Goal: Information Seeking & Learning: Learn about a topic

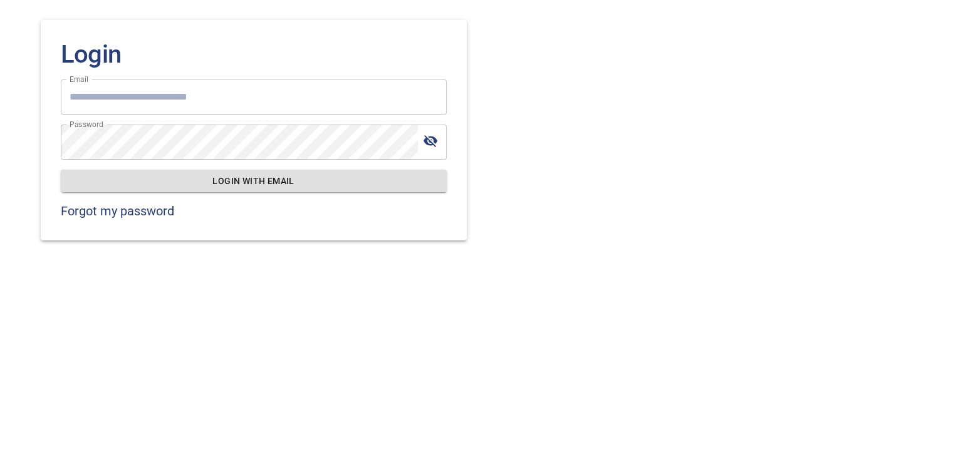
type input "**********"
click at [203, 178] on span "Login with email" at bounding box center [254, 181] width 366 height 16
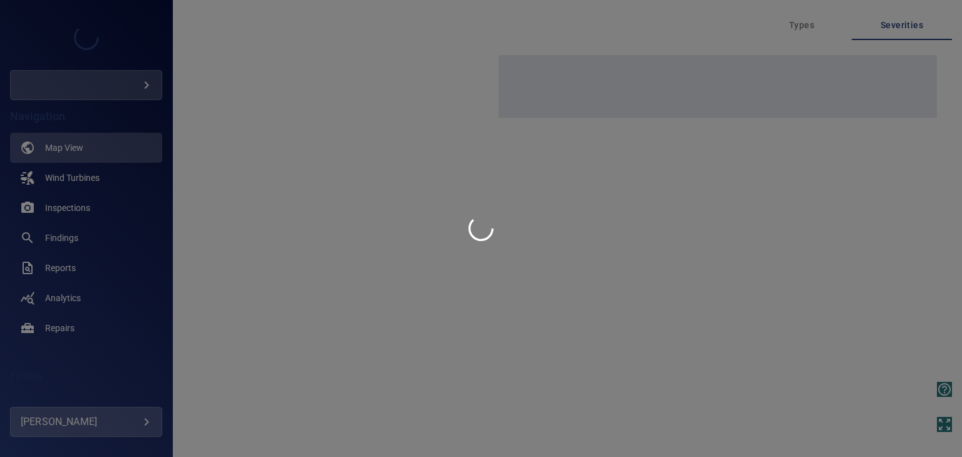
type input "*********"
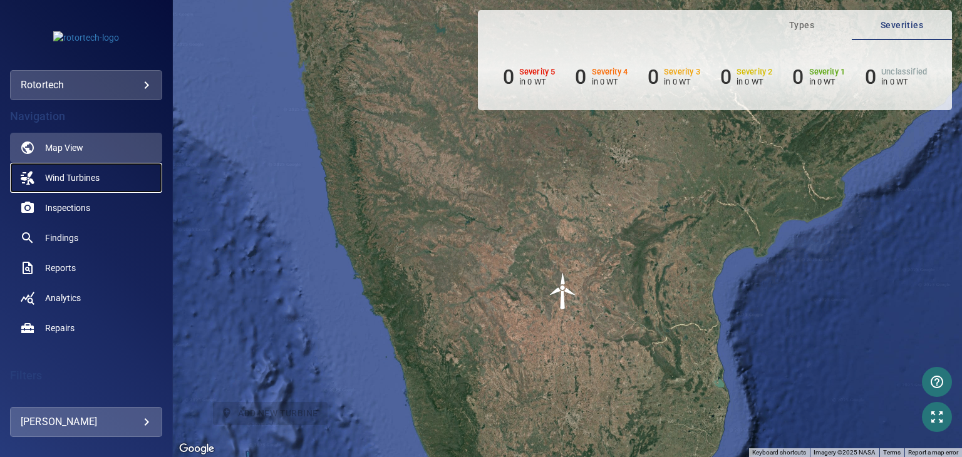
click at [97, 183] on span "Wind Turbines" at bounding box center [72, 178] width 54 height 13
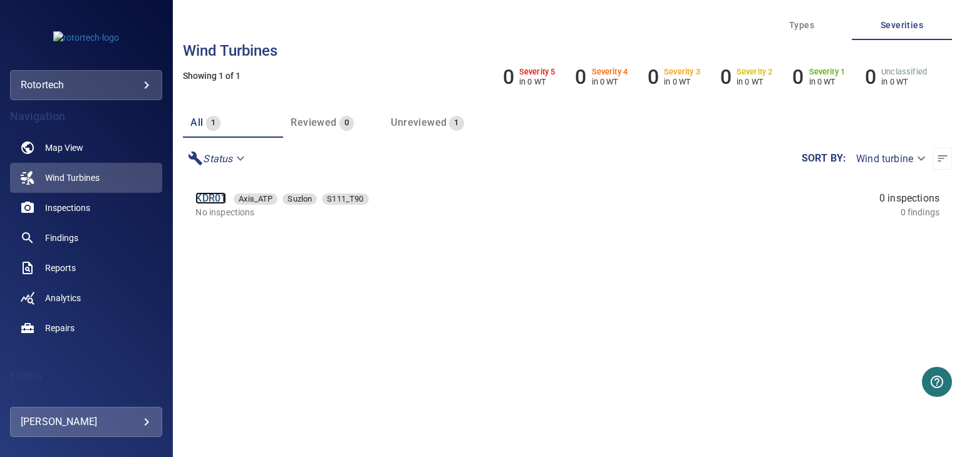
click at [213, 192] on link "KDR01" at bounding box center [210, 198] width 31 height 12
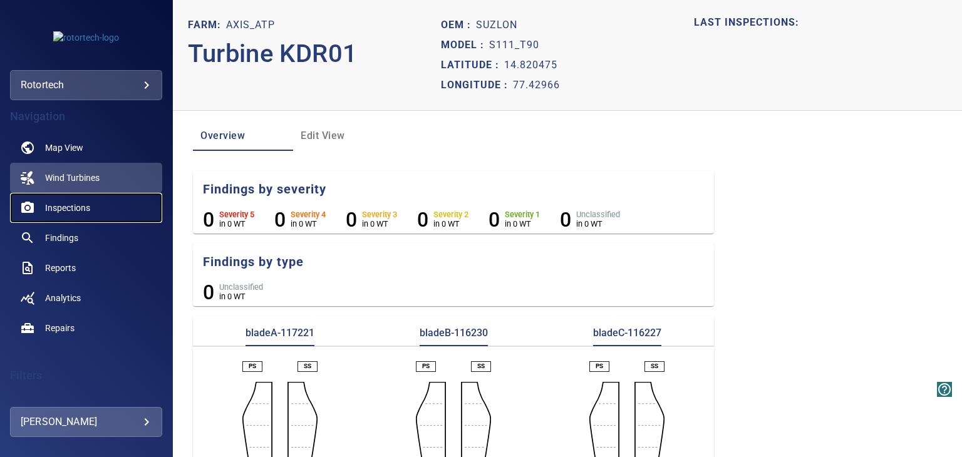
click at [86, 212] on span "Inspections" at bounding box center [67, 208] width 45 height 13
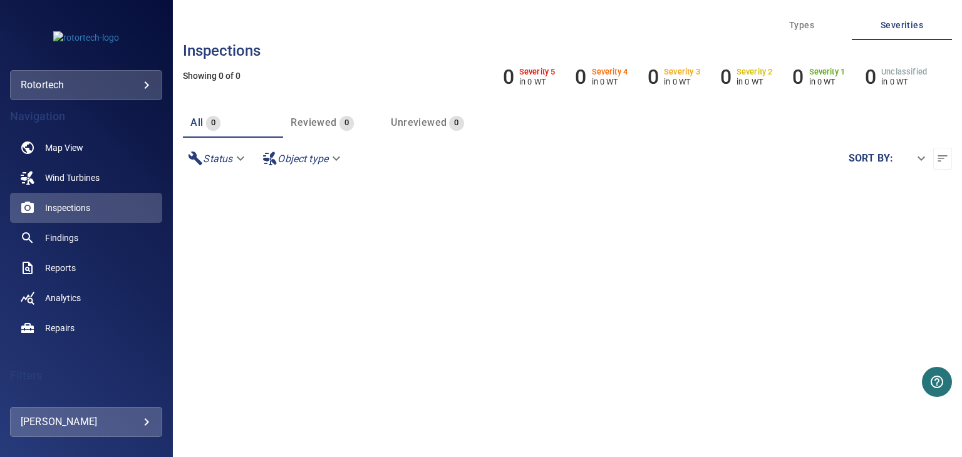
click at [133, 88] on body "**********" at bounding box center [481, 228] width 962 height 457
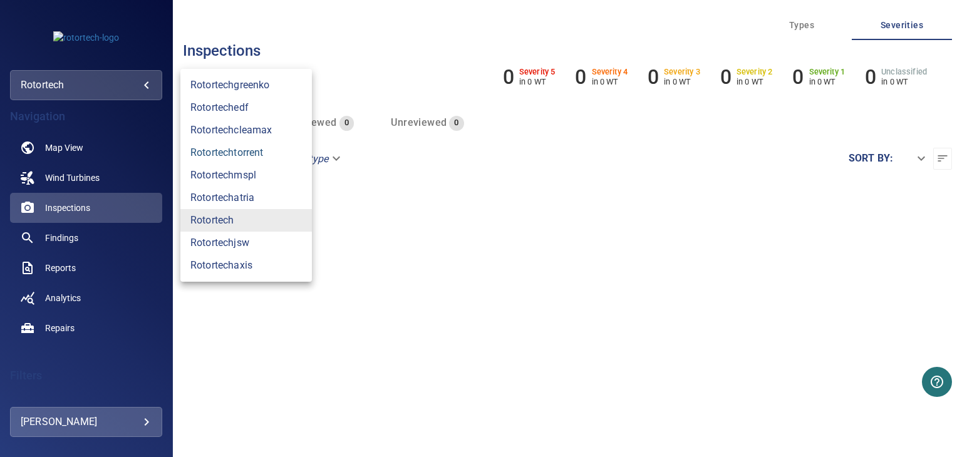
click at [248, 155] on link "rotortechtorrent" at bounding box center [246, 153] width 132 height 23
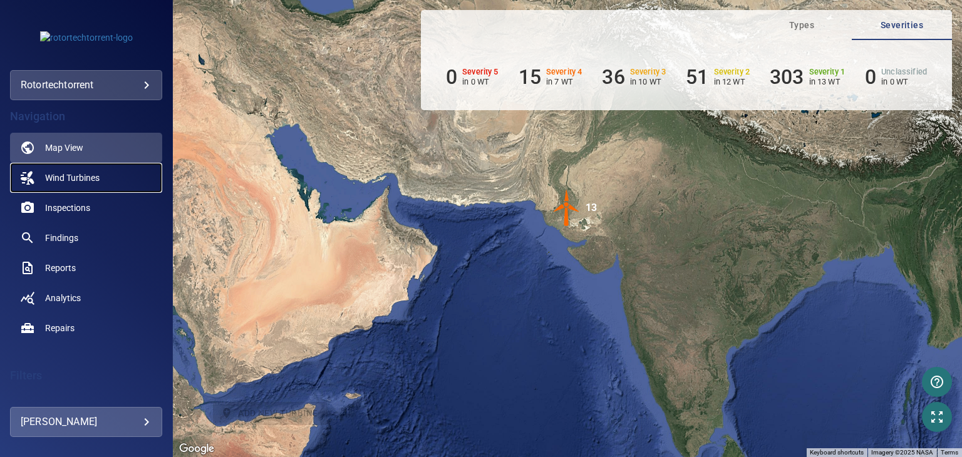
click at [104, 184] on link "Wind Turbines" at bounding box center [86, 178] width 152 height 30
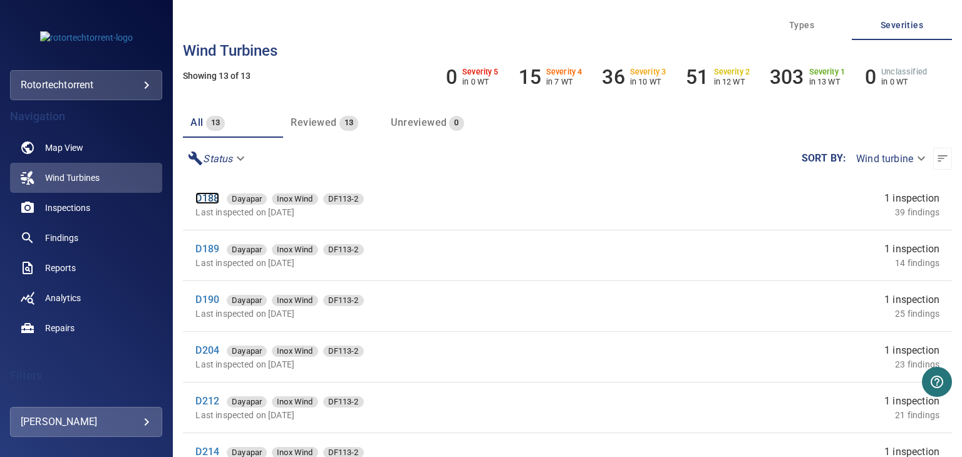
click at [212, 199] on link "D188" at bounding box center [207, 198] width 24 height 12
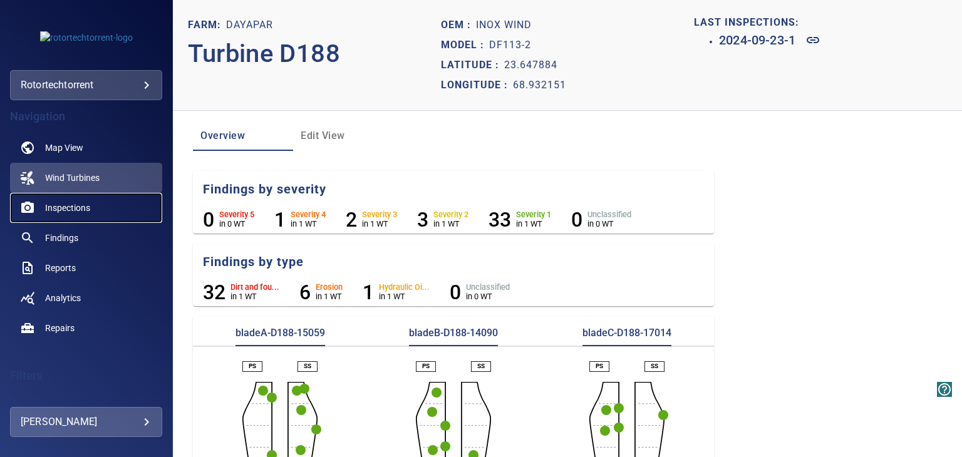
click at [92, 214] on link "Inspections" at bounding box center [86, 208] width 152 height 30
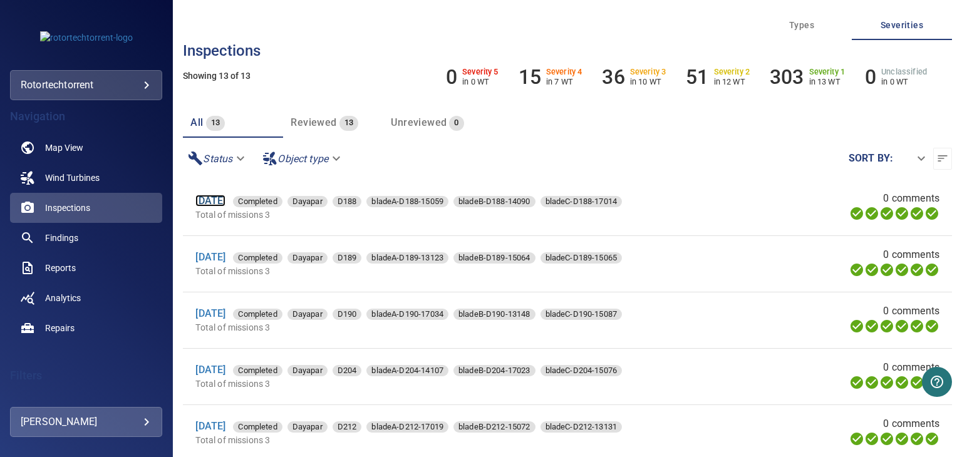
click at [225, 199] on link "[DATE]" at bounding box center [210, 201] width 30 height 12
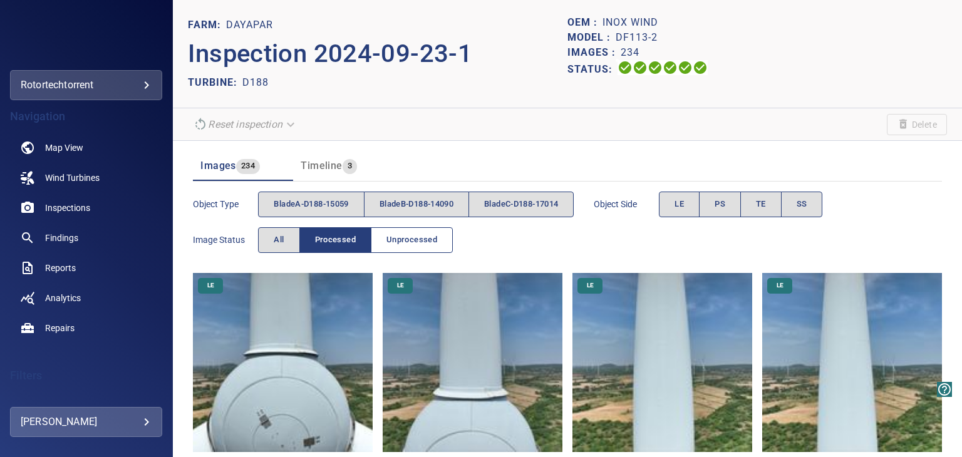
scroll to position [167, 0]
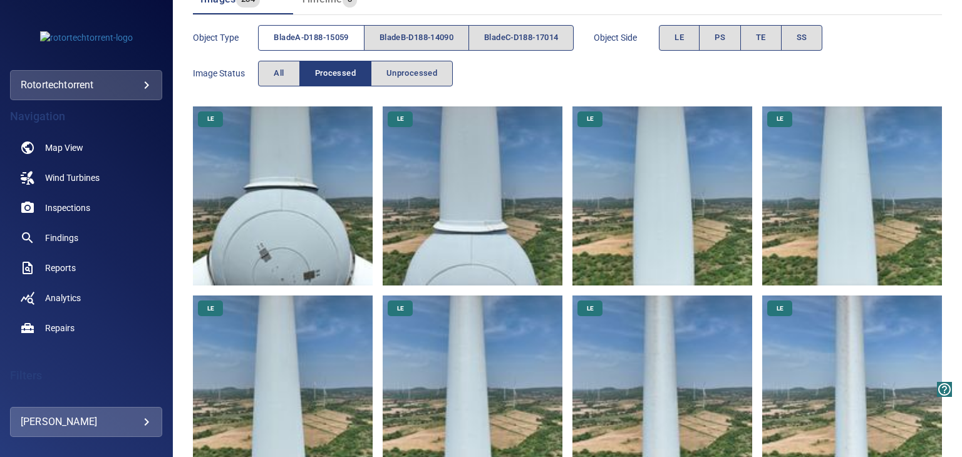
click at [348, 38] on span "bladeA-D188-15059" at bounding box center [311, 38] width 75 height 14
click at [393, 224] on img at bounding box center [473, 196] width 180 height 180
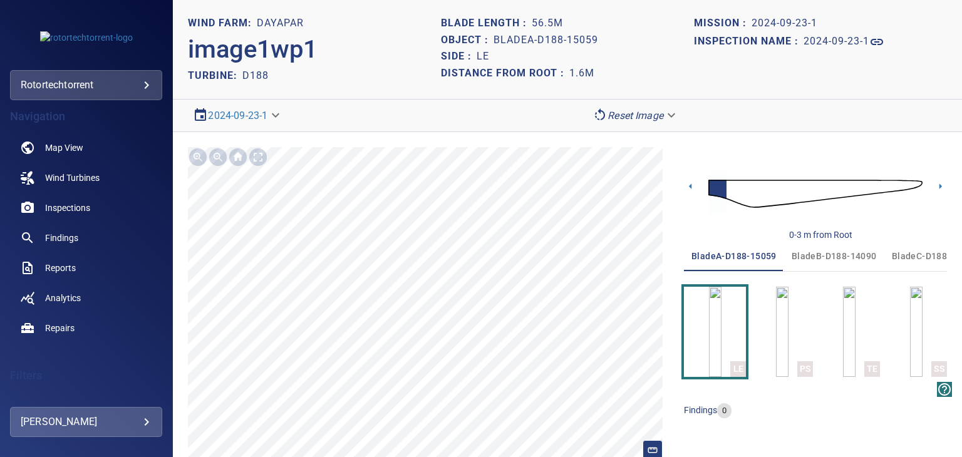
click at [861, 189] on img at bounding box center [815, 194] width 214 height 52
click at [266, 153] on div at bounding box center [258, 157] width 20 height 20
